Goal: Task Accomplishment & Management: Use online tool/utility

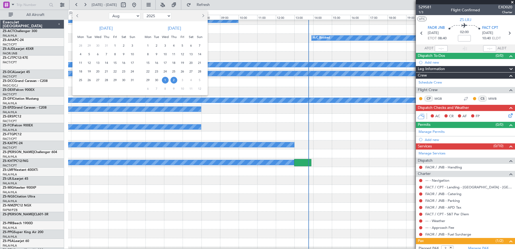
select select "8"
select select "2025"
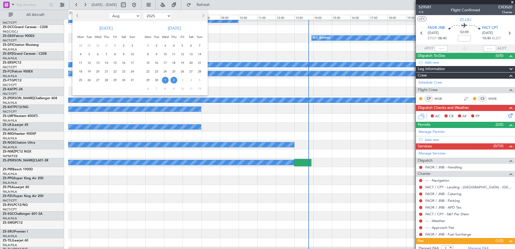
click at [263, 5] on div at bounding box center [257, 124] width 515 height 249
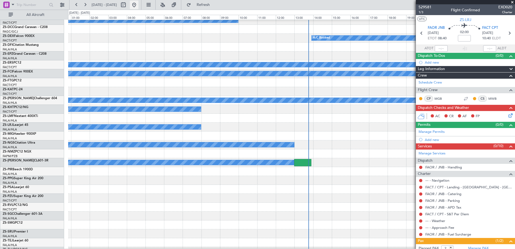
click at [138, 3] on button at bounding box center [134, 5] width 9 height 9
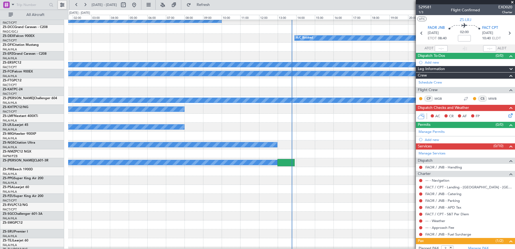
click at [62, 4] on button at bounding box center [62, 5] width 9 height 9
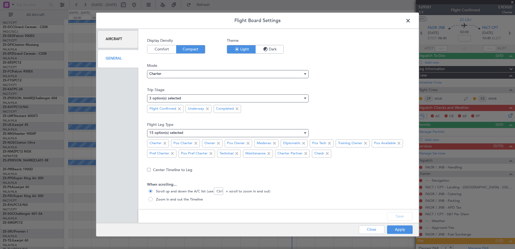
click at [115, 57] on div "General" at bounding box center [117, 59] width 41 height 18
click at [191, 98] on div "3 option(s) selected" at bounding box center [225, 98] width 153 height 8
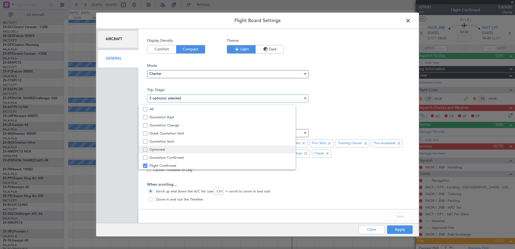
scroll to position [17, 0]
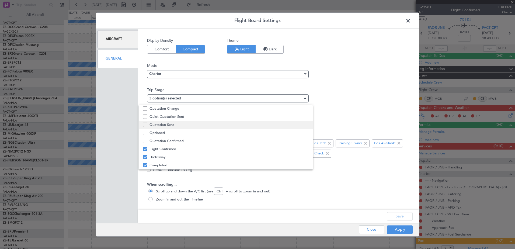
click at [172, 124] on span "Quotation Sent" at bounding box center [228, 125] width 159 height 8
click at [405, 216] on div at bounding box center [257, 124] width 515 height 249
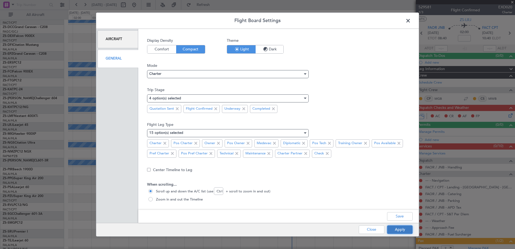
click at [403, 229] on button "Apply" at bounding box center [400, 229] width 26 height 9
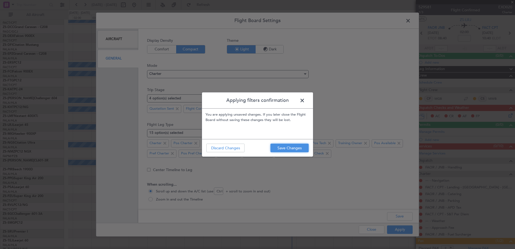
drag, startPoint x: 286, startPoint y: 147, endPoint x: 300, endPoint y: 156, distance: 16.8
click at [286, 147] on button "Save Changes" at bounding box center [289, 147] width 38 height 9
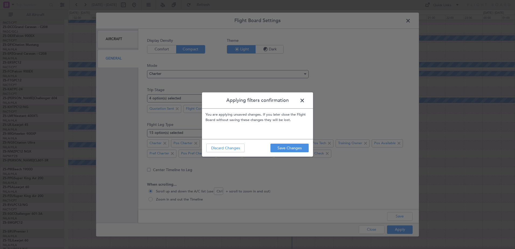
type input "0"
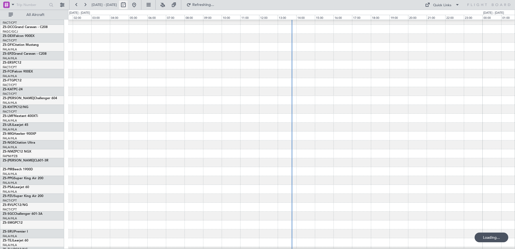
click at [128, 6] on button at bounding box center [123, 5] width 9 height 9
select select "10"
select select "2025"
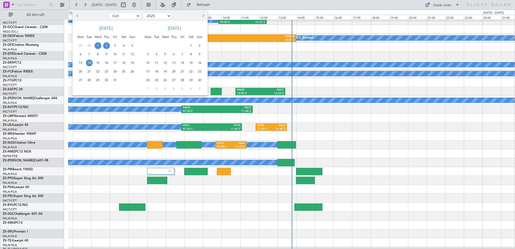
click at [89, 62] on span "14" at bounding box center [89, 62] width 7 height 7
click at [123, 62] on span "18" at bounding box center [123, 62] width 7 height 7
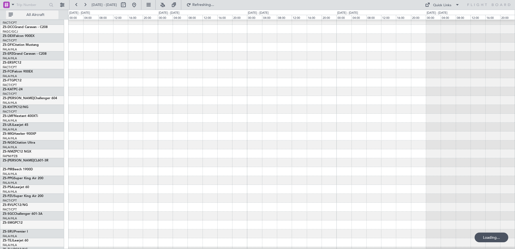
click at [37, 15] on span "All Aircraft" at bounding box center [35, 15] width 43 height 4
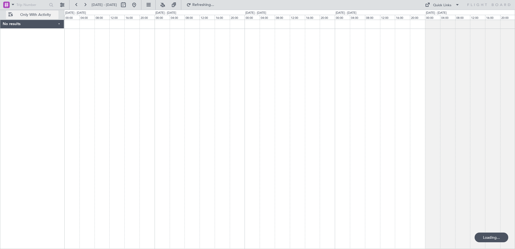
scroll to position [0, 0]
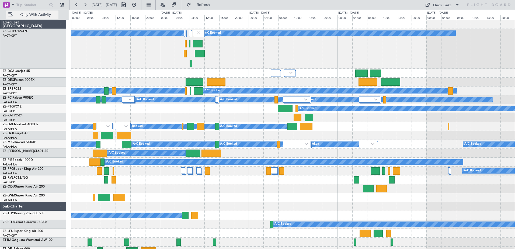
click at [37, 14] on span "Only With Activity" at bounding box center [35, 15] width 43 height 4
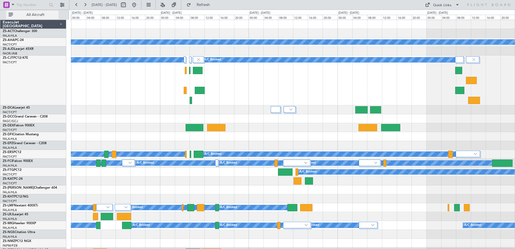
click at [37, 14] on span "All Aircraft" at bounding box center [35, 15] width 43 height 4
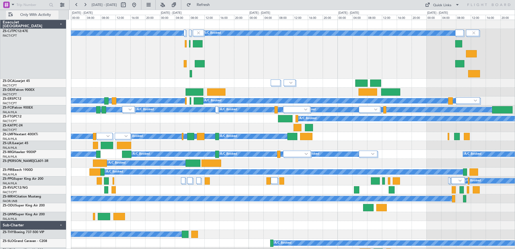
click at [37, 14] on span "Only With Activity" at bounding box center [35, 15] width 43 height 4
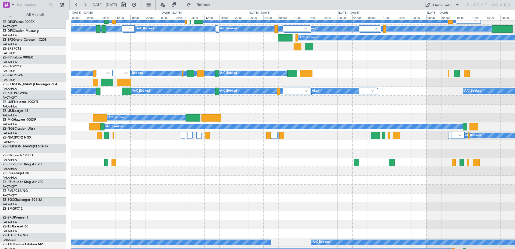
scroll to position [135, 0]
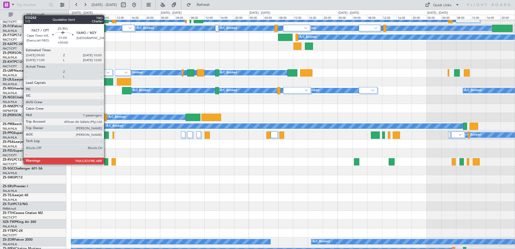
click at [106, 163] on div at bounding box center [106, 161] width 4 height 7
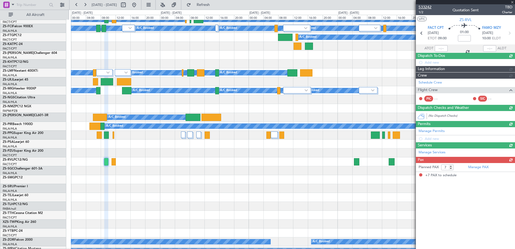
click at [425, 5] on span "533242" at bounding box center [424, 7] width 13 height 6
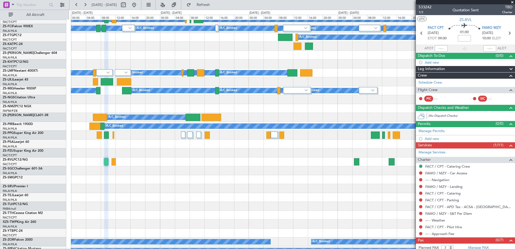
click at [512, 3] on span at bounding box center [511, 2] width 5 height 5
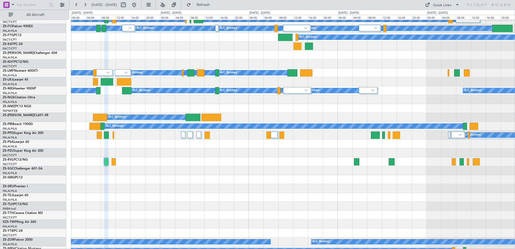
type input "0"
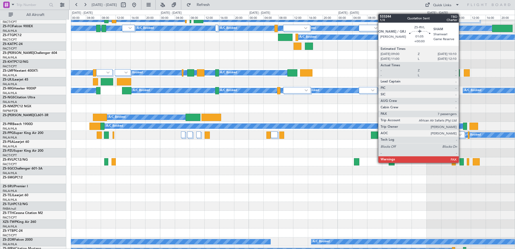
click at [461, 162] on div at bounding box center [461, 161] width 5 height 7
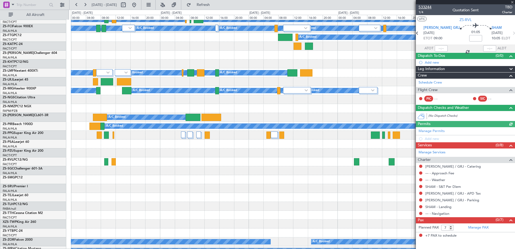
click at [428, 6] on span "533244" at bounding box center [424, 7] width 13 height 6
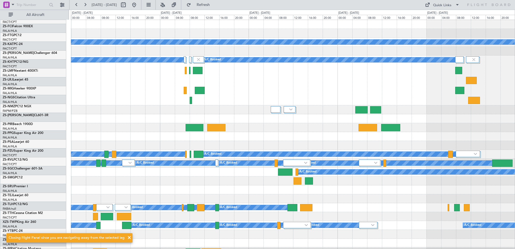
scroll to position [0, 0]
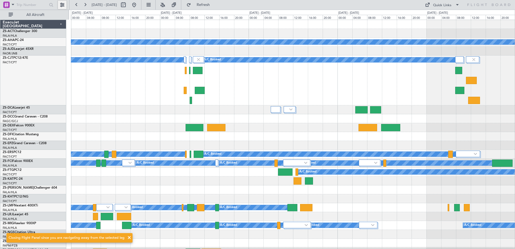
click at [60, 4] on button at bounding box center [62, 5] width 9 height 9
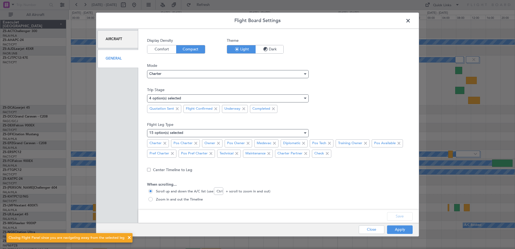
click at [115, 61] on div "General" at bounding box center [117, 59] width 41 height 18
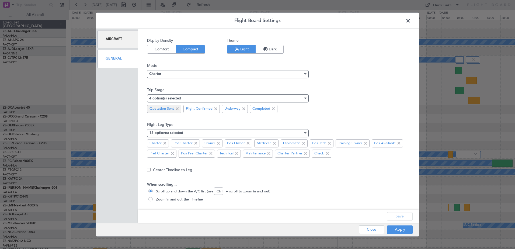
click at [175, 108] on span at bounding box center [177, 109] width 6 height 6
click at [403, 216] on button "Save" at bounding box center [400, 216] width 26 height 9
click at [402, 231] on button "Apply" at bounding box center [400, 229] width 26 height 9
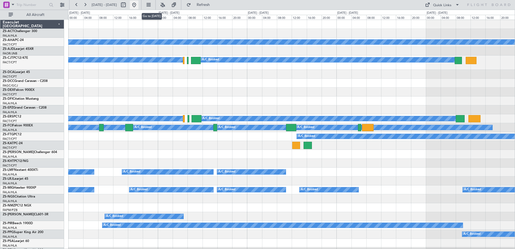
click at [138, 4] on button at bounding box center [134, 5] width 9 height 9
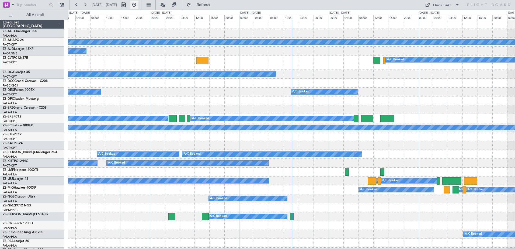
click at [138, 5] on button at bounding box center [134, 5] width 9 height 9
click at [128, 4] on button at bounding box center [123, 5] width 9 height 9
select select "9"
select select "2025"
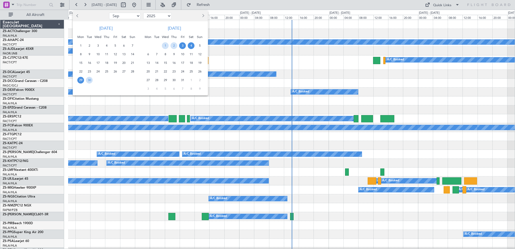
click at [183, 45] on span "3" at bounding box center [182, 45] width 7 height 7
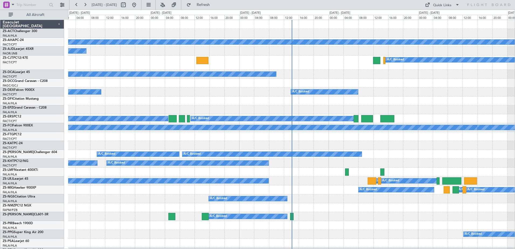
select select "10"
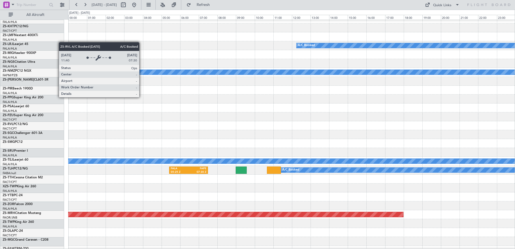
scroll to position [220, 0]
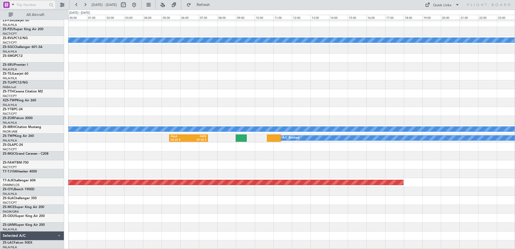
click at [33, 5] on input "text" at bounding box center [31, 5] width 31 height 8
click at [32, 13] on span "All Aircraft" at bounding box center [35, 15] width 43 height 4
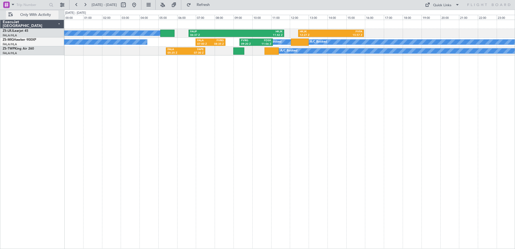
scroll to position [0, 0]
click at [34, 13] on span "Only With Activity" at bounding box center [35, 15] width 43 height 4
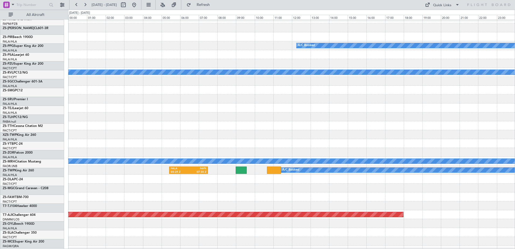
scroll to position [188, 0]
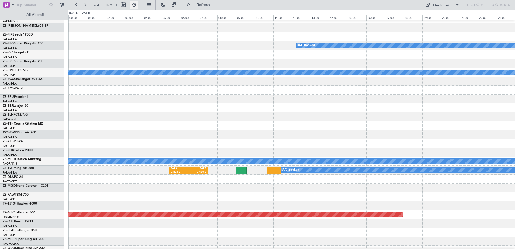
click at [138, 6] on button at bounding box center [134, 5] width 9 height 9
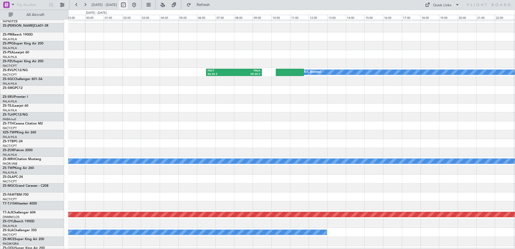
click at [128, 5] on button at bounding box center [123, 5] width 9 height 9
select select "10"
select select "2025"
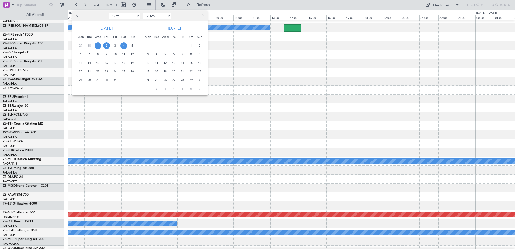
click at [125, 45] on span "4" at bounding box center [123, 45] width 7 height 7
click at [132, 46] on span "5" at bounding box center [132, 45] width 7 height 7
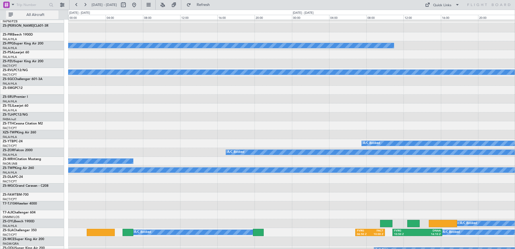
click at [34, 15] on span "All Aircraft" at bounding box center [35, 15] width 43 height 4
